Goal: Task Accomplishment & Management: Manage account settings

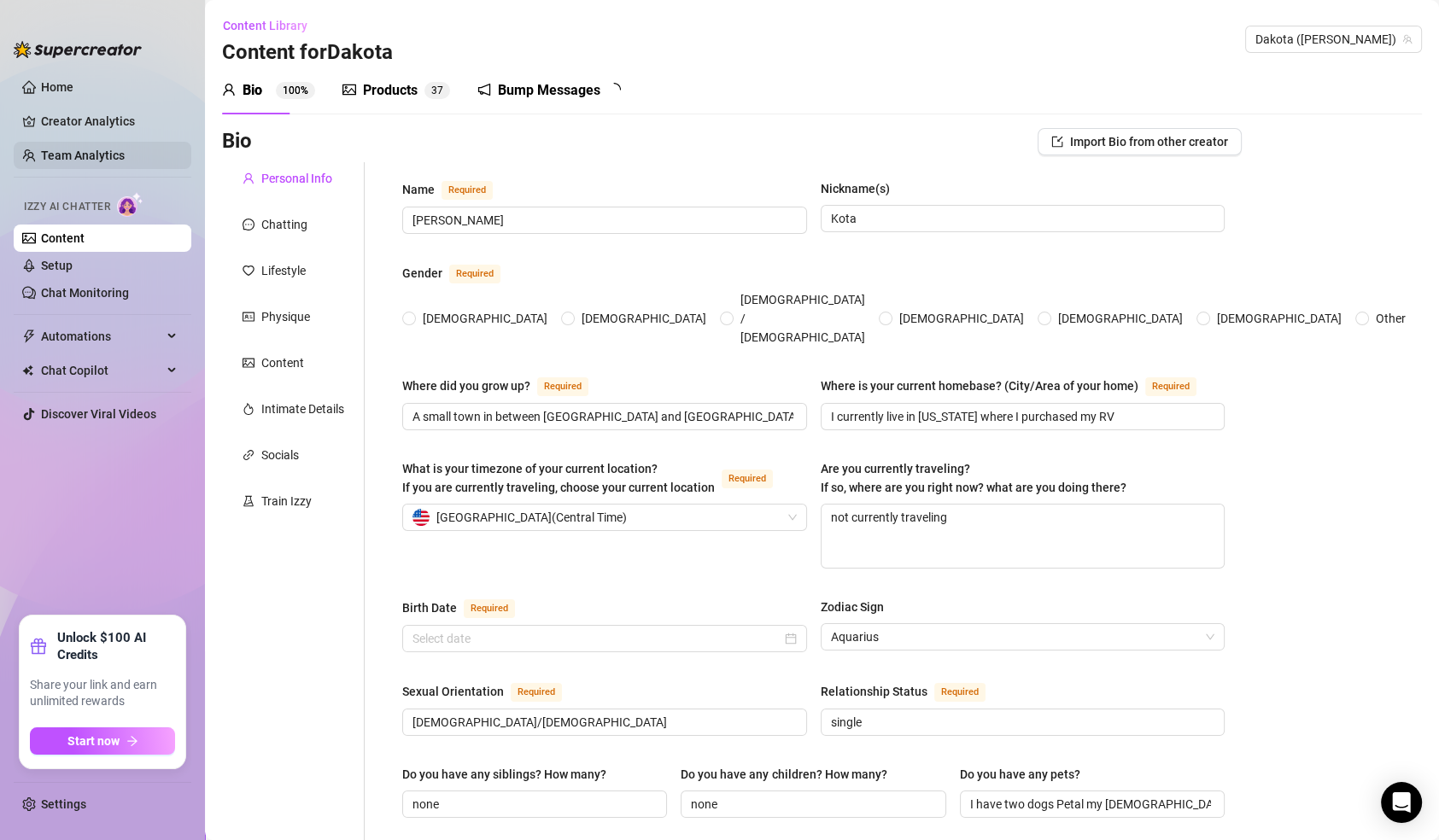
radio input "true"
type input "[DATE]"
click at [72, 119] on link "Creator Analytics" at bounding box center [109, 121] width 136 height 27
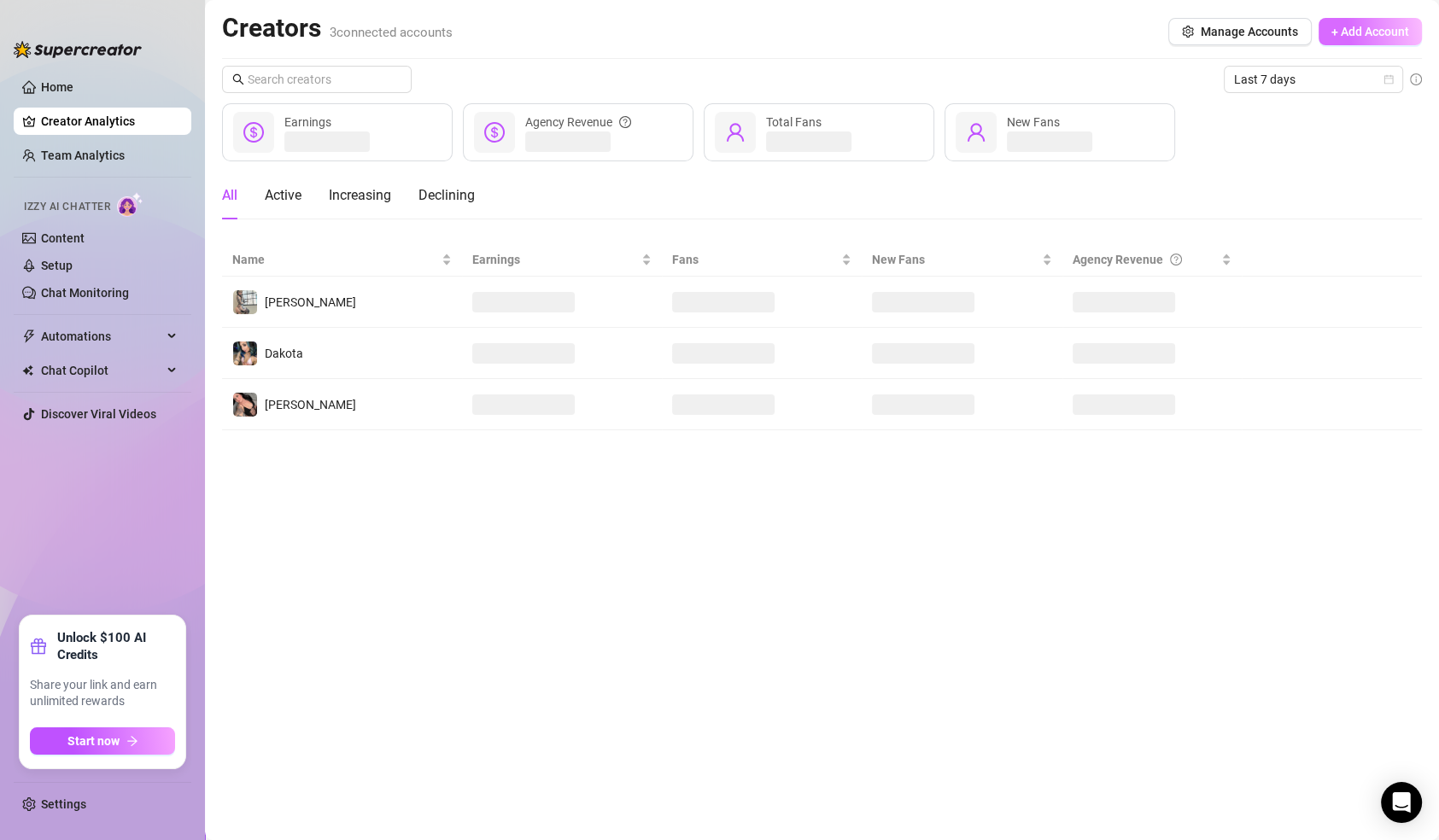
click at [1365, 25] on span "+ Add Account" at bounding box center [1370, 31] width 78 height 13
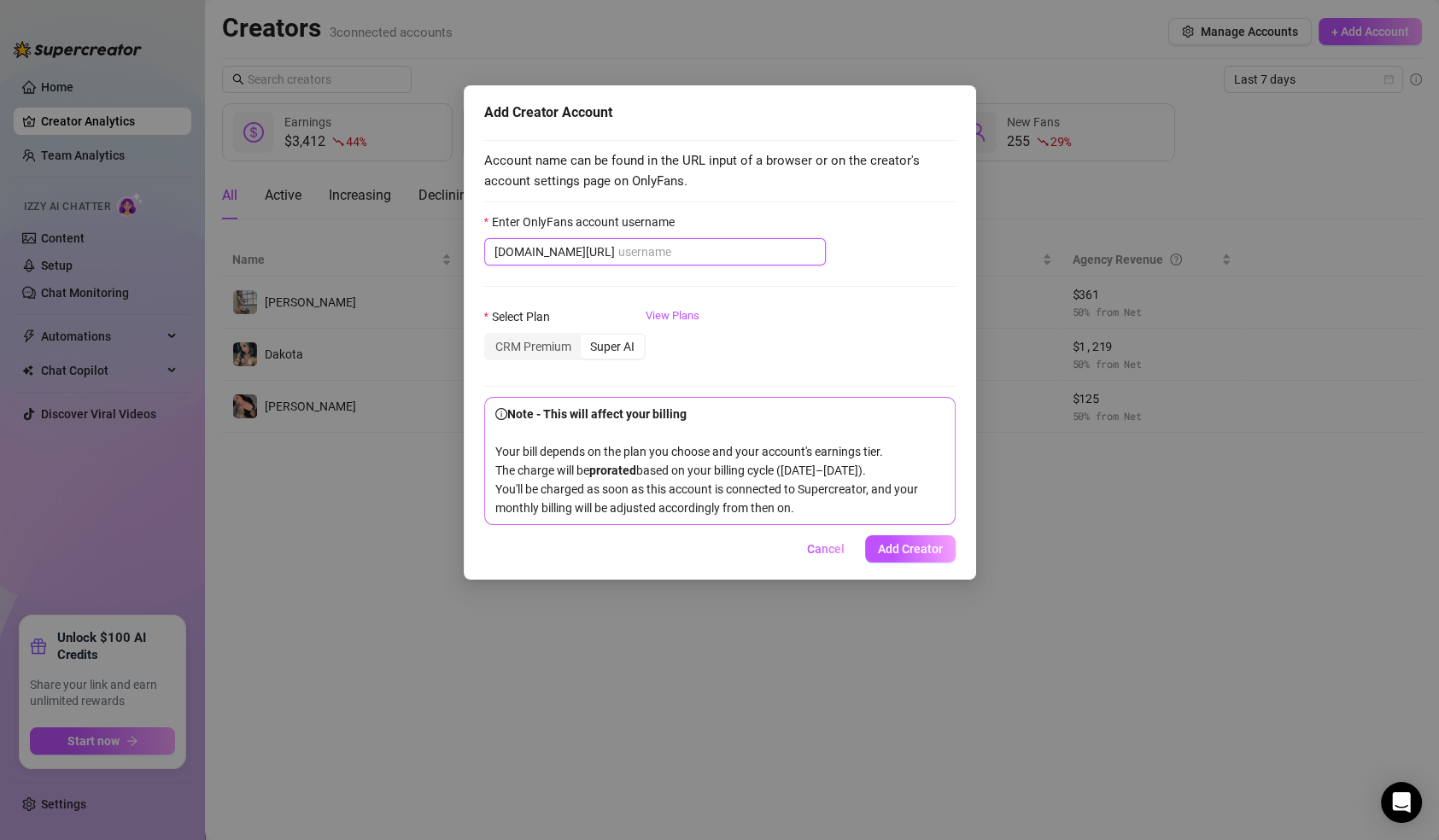
click at [764, 247] on input "Enter OnlyFans account username" at bounding box center [717, 252] width 197 height 19
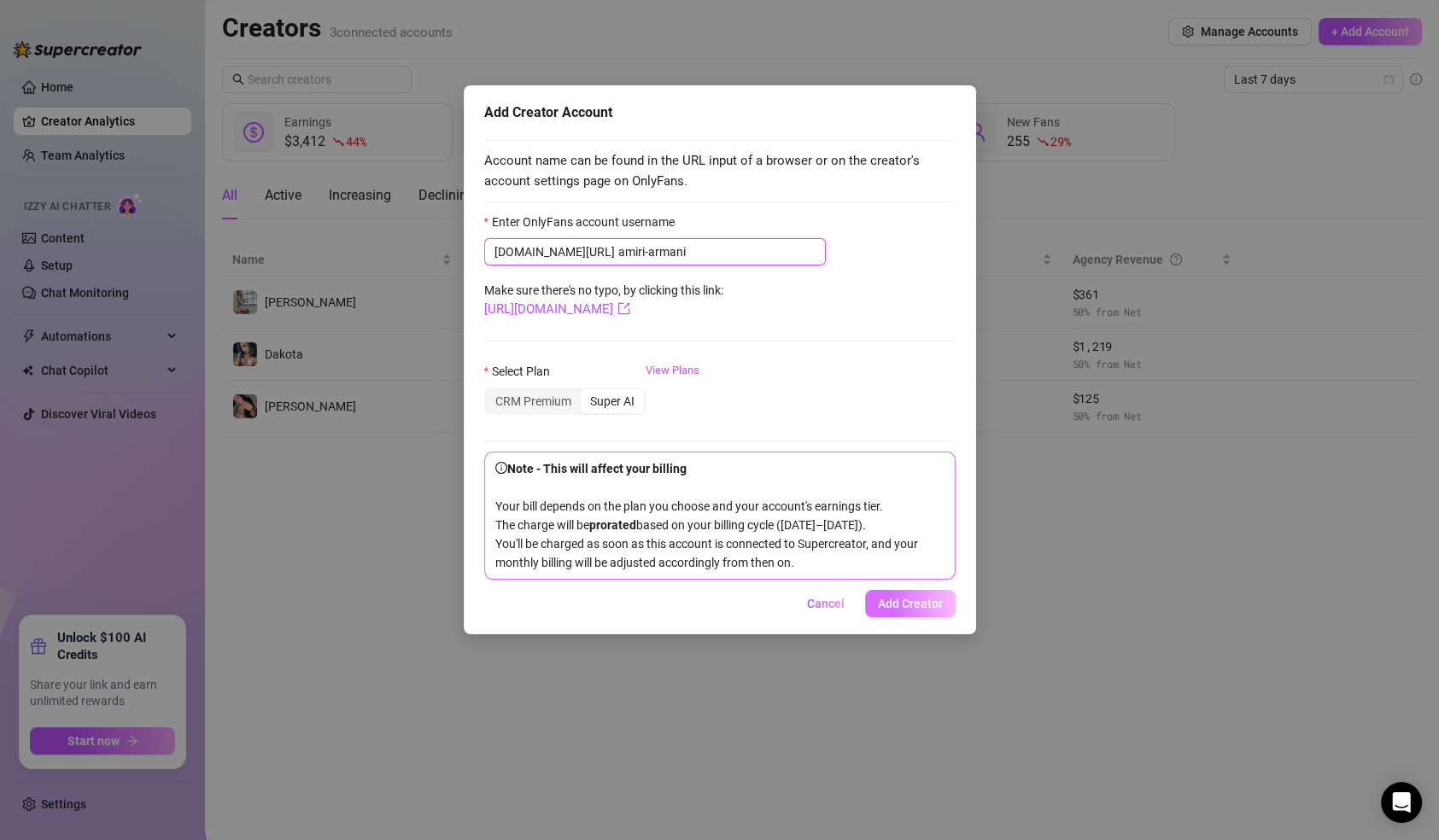
type input "amiri-armani"
click at [919, 611] on span "Add Creator" at bounding box center [910, 603] width 65 height 13
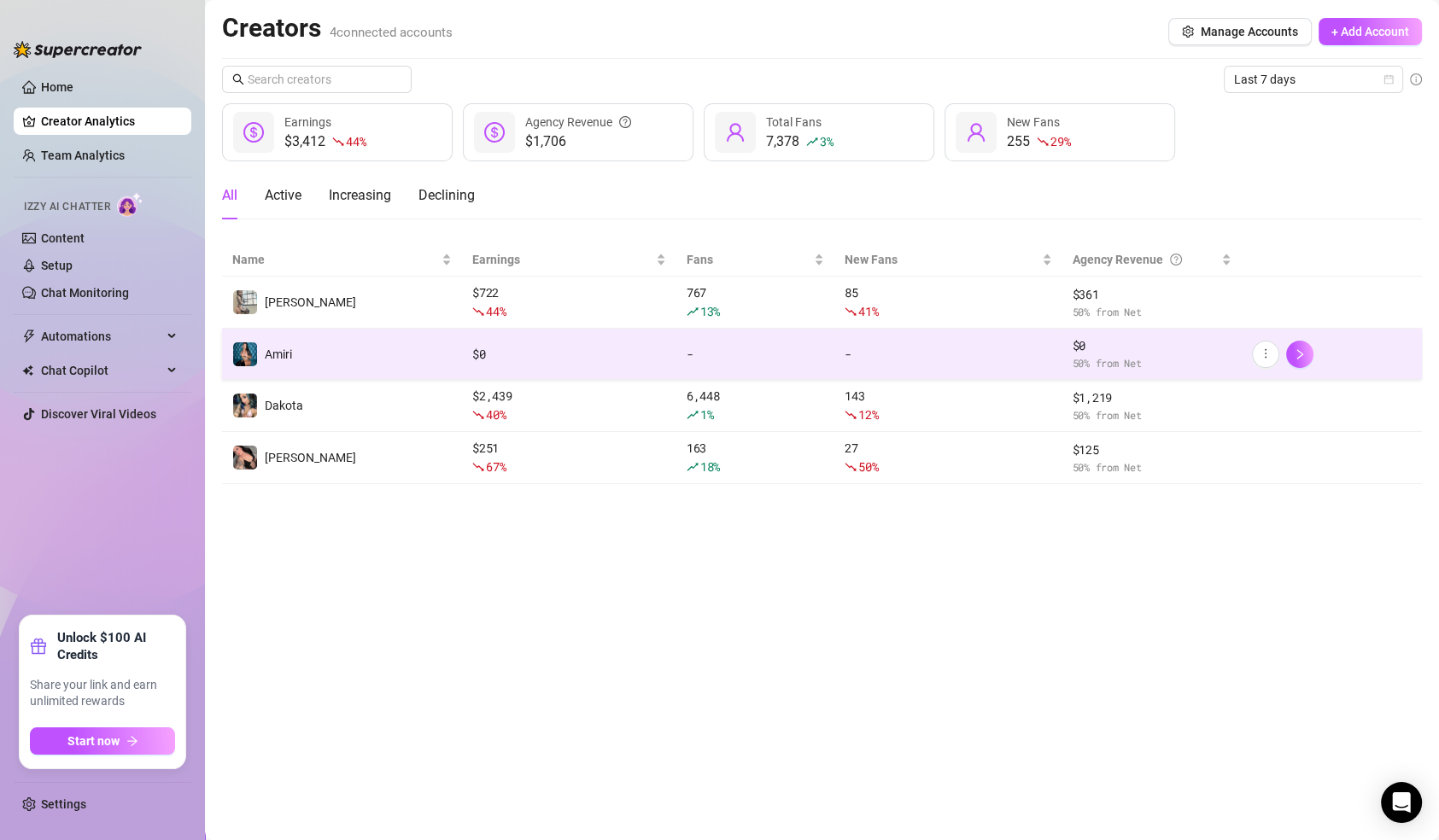
click at [366, 368] on td "Amiri" at bounding box center [341, 354] width 240 height 51
